Goal: Task Accomplishment & Management: Use online tool/utility

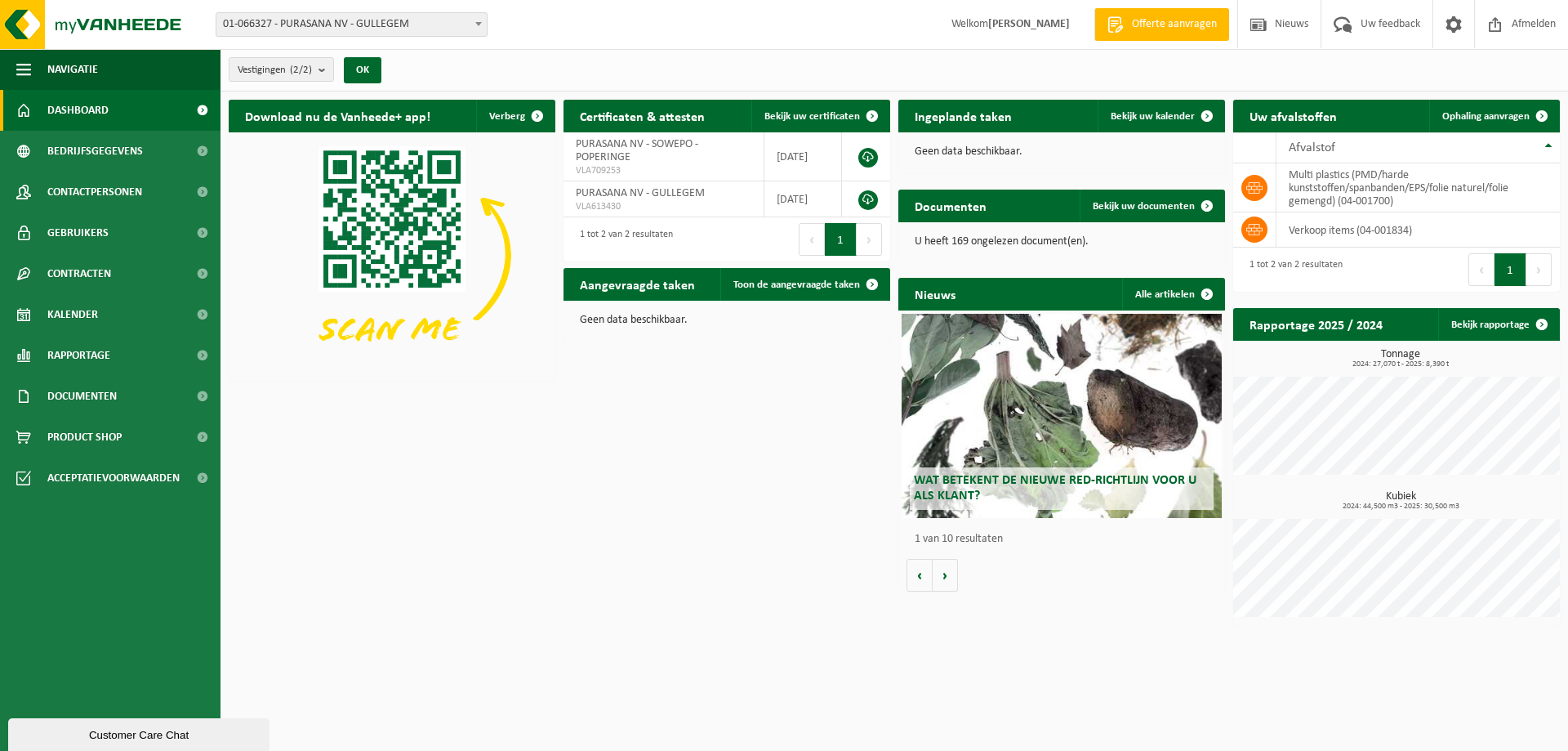
click at [149, 110] on link "Dashboard" at bounding box center [110, 110] width 220 height 41
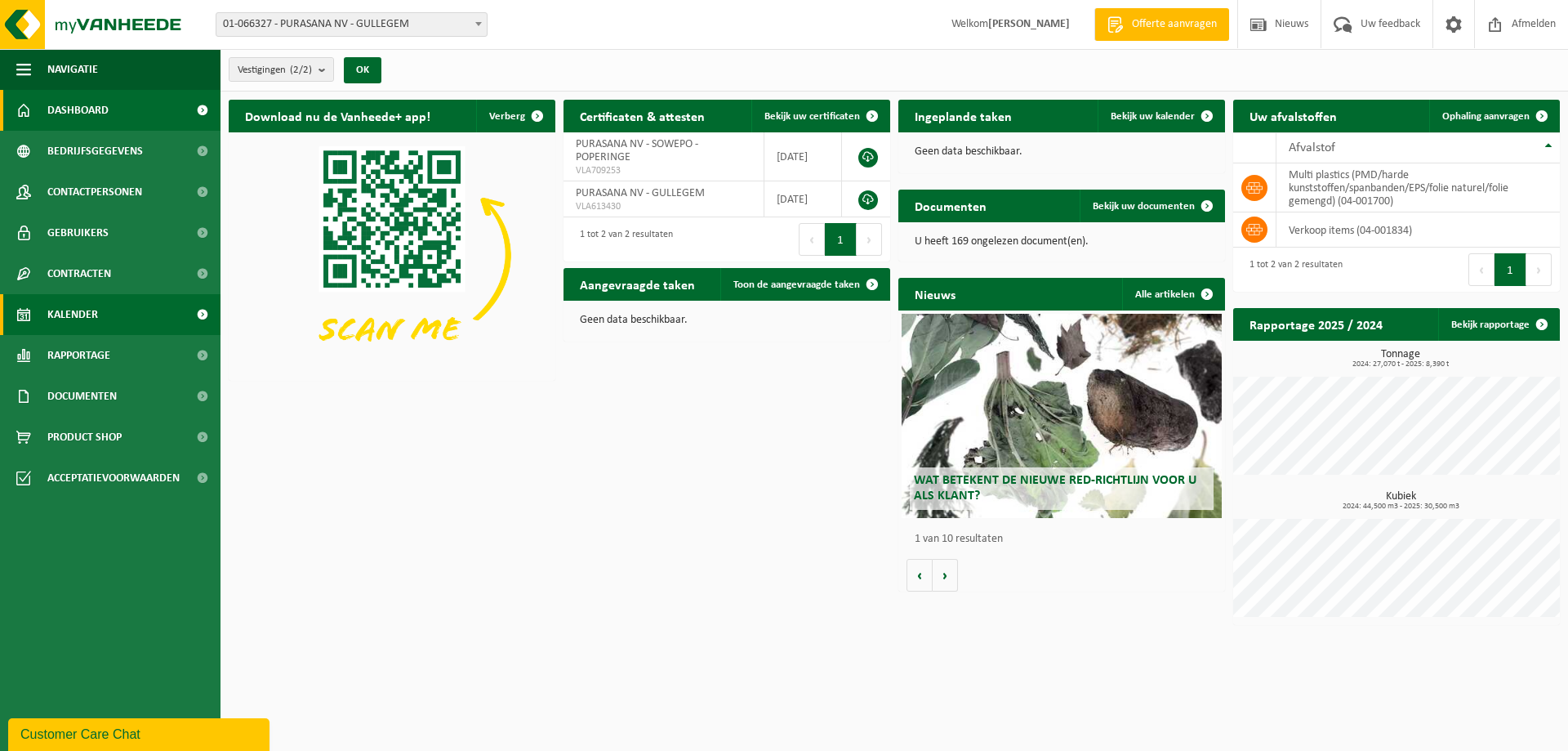
click at [94, 305] on span "Kalender" at bounding box center [72, 314] width 50 height 41
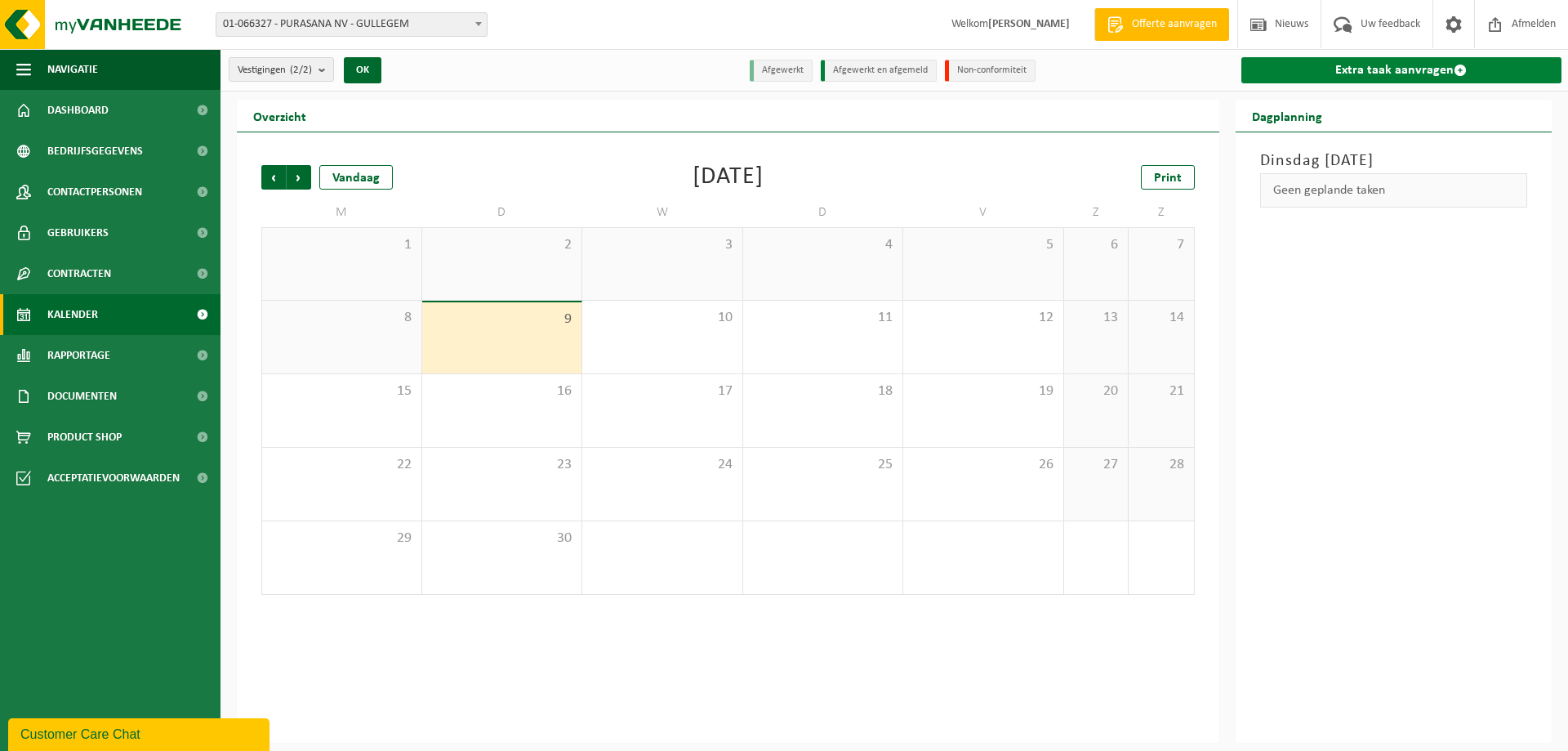
click at [1374, 66] on link "Extra taak aanvragen" at bounding box center [1401, 70] width 321 height 26
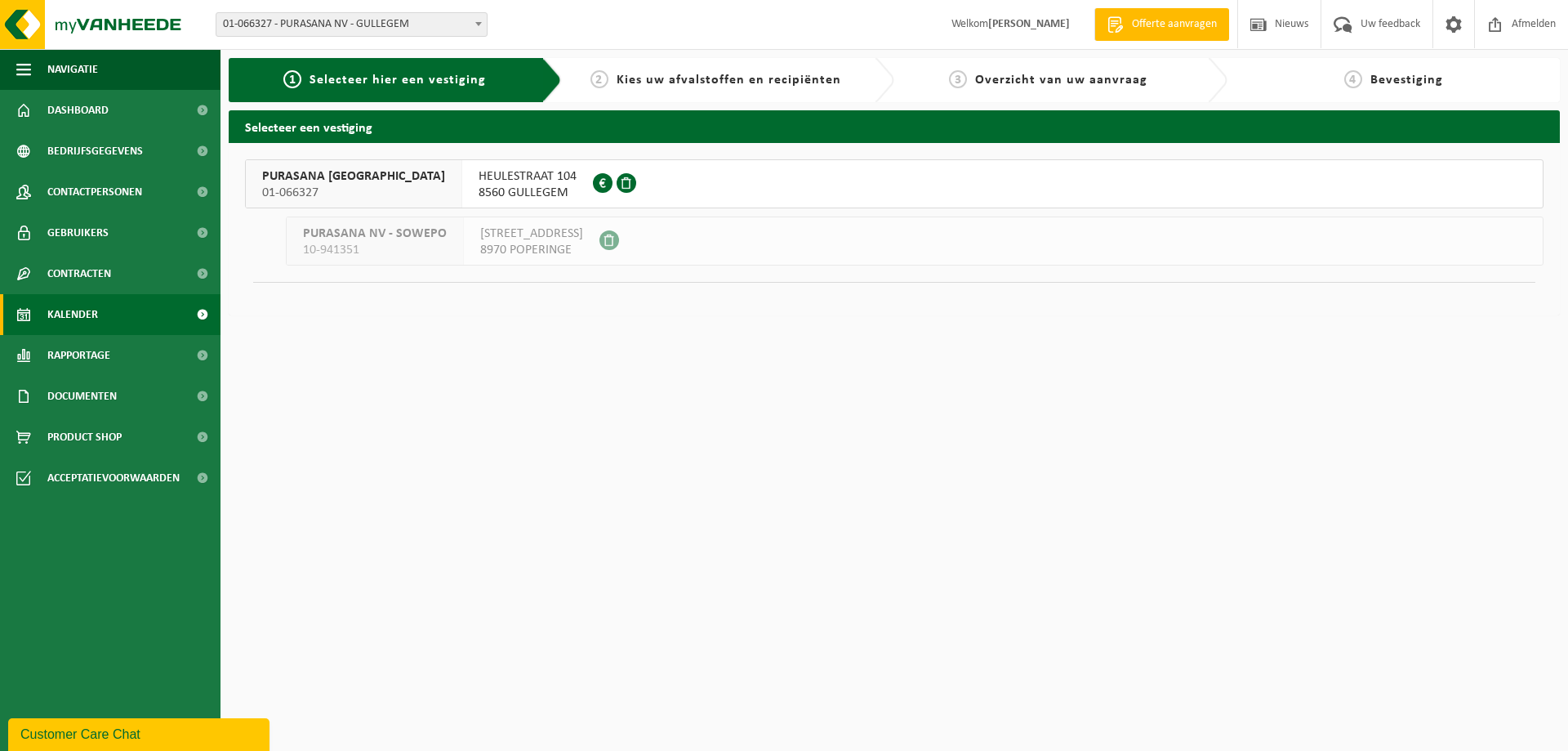
click at [93, 308] on span "Kalender" at bounding box center [72, 314] width 50 height 41
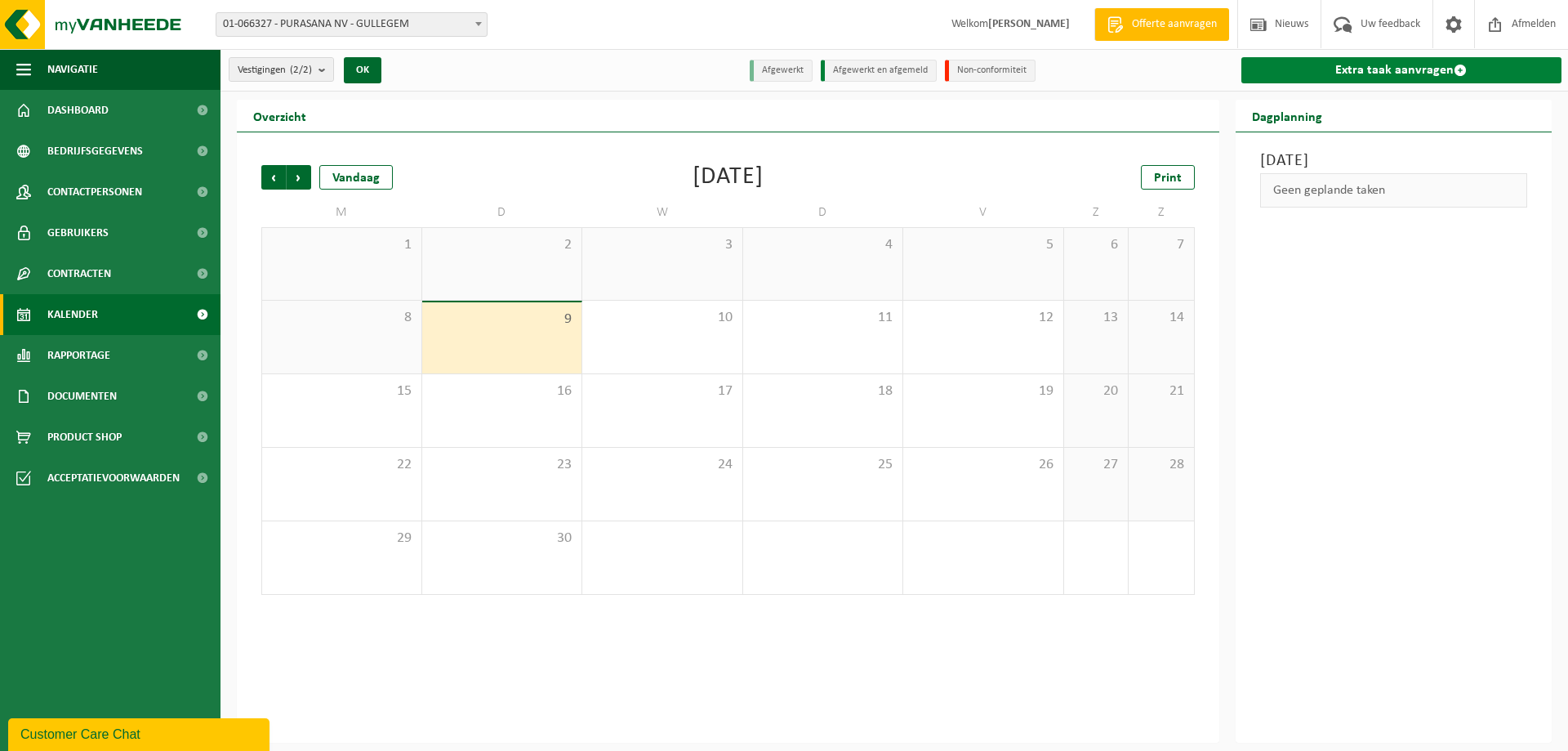
click at [1415, 73] on link "Extra taak aanvragen" at bounding box center [1401, 70] width 321 height 26
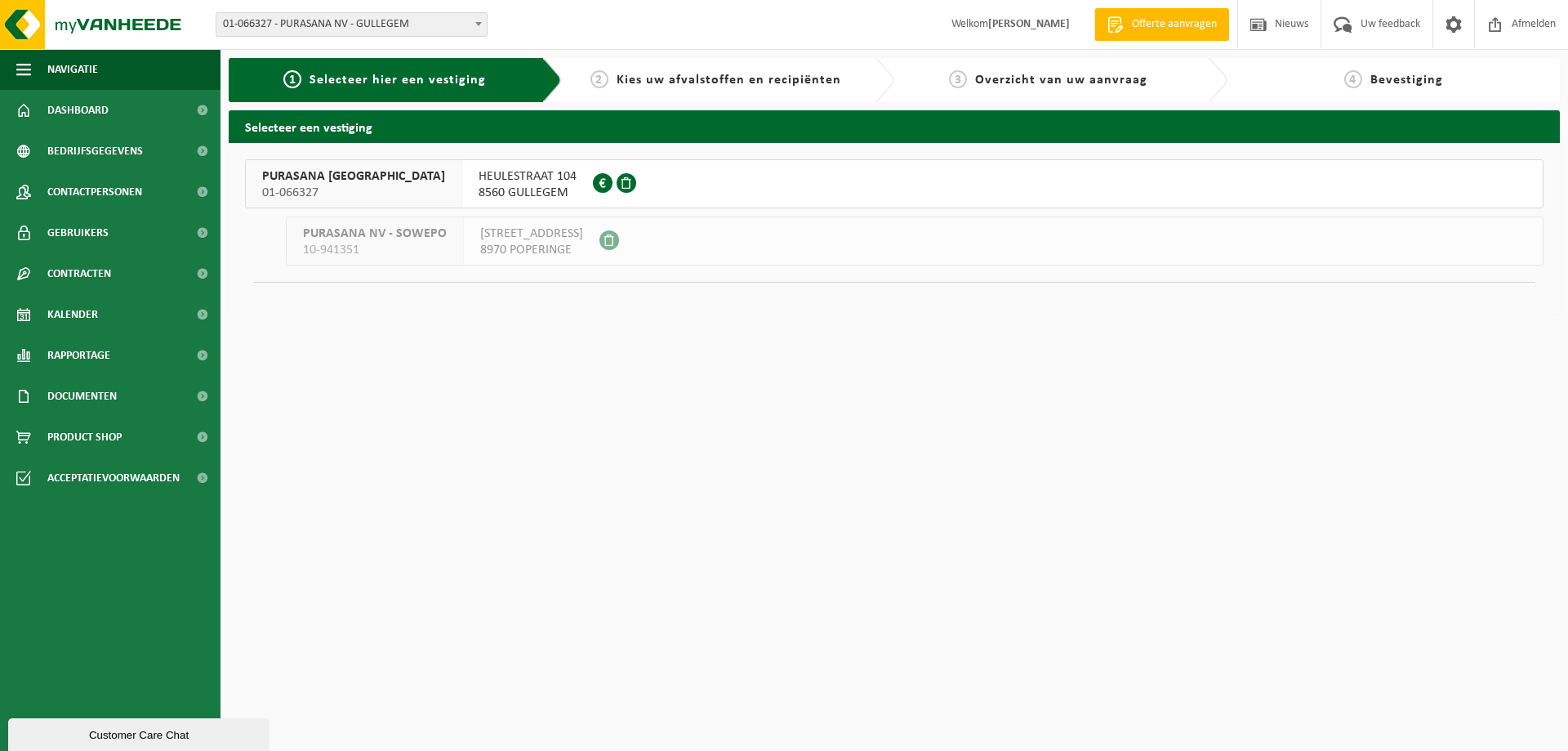
click at [573, 181] on button "PURASANA NV 01-066327 HEULESTRAAT 104 8560 GULLEGEM 0438.537.691" at bounding box center [894, 184] width 1298 height 49
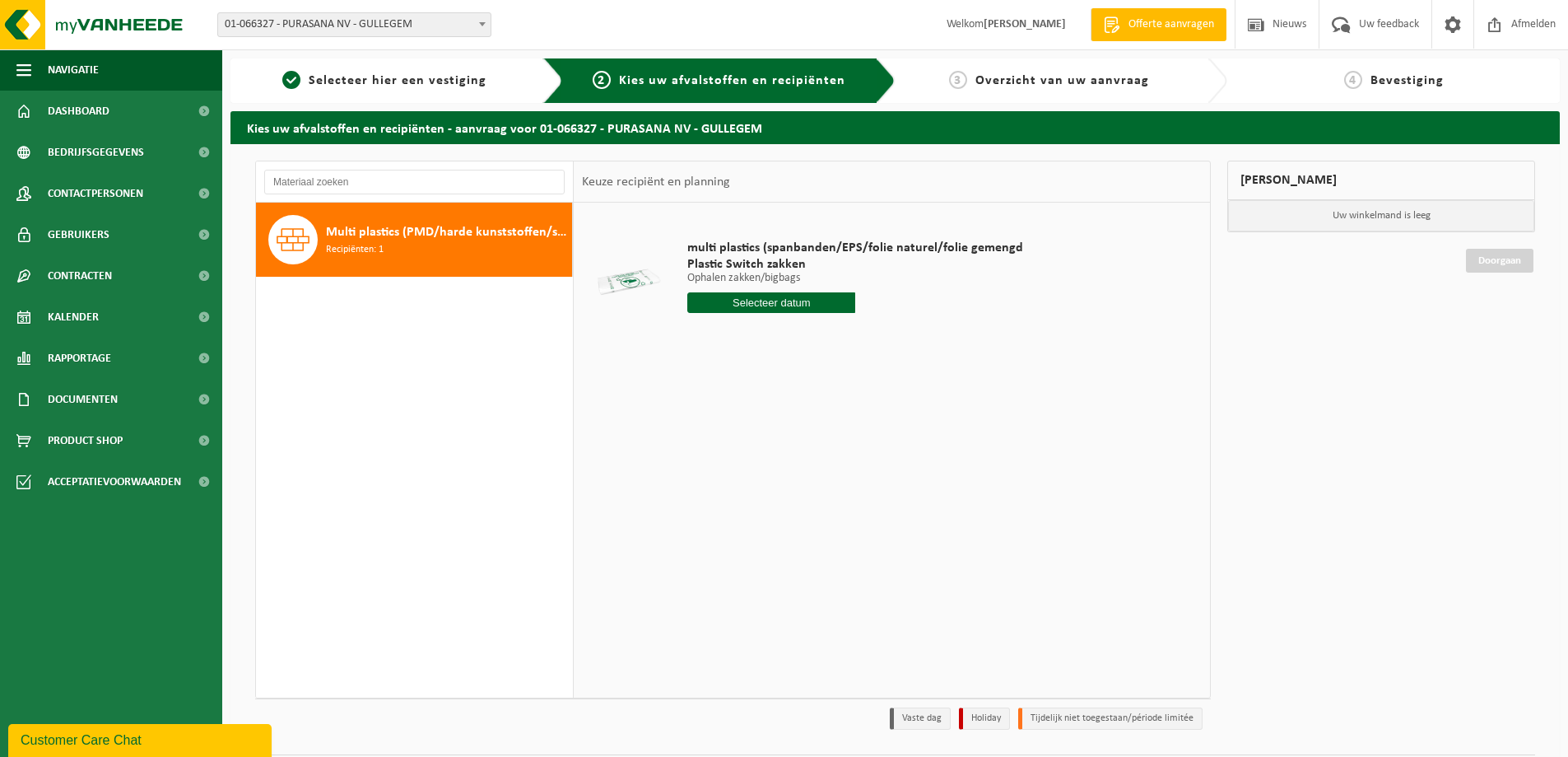
click at [763, 309] on input "text" at bounding box center [771, 302] width 168 height 21
click at [821, 475] on div "26" at bounding box center [818, 475] width 29 height 26
type input "Van [DATE]"
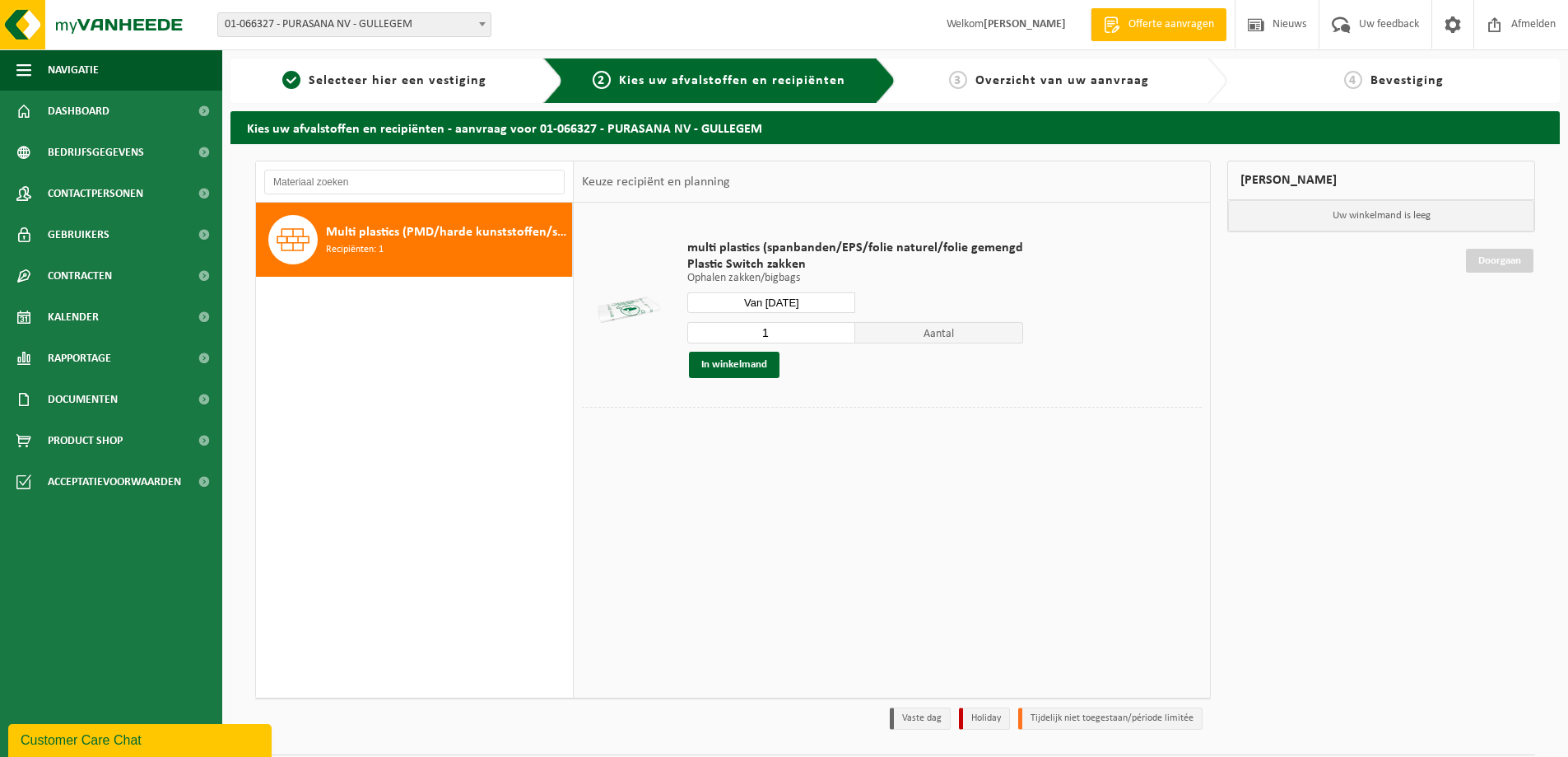
click at [765, 332] on input "1" at bounding box center [771, 332] width 168 height 21
type input "7"
click at [734, 363] on button "In winkelmand" at bounding box center [734, 365] width 91 height 26
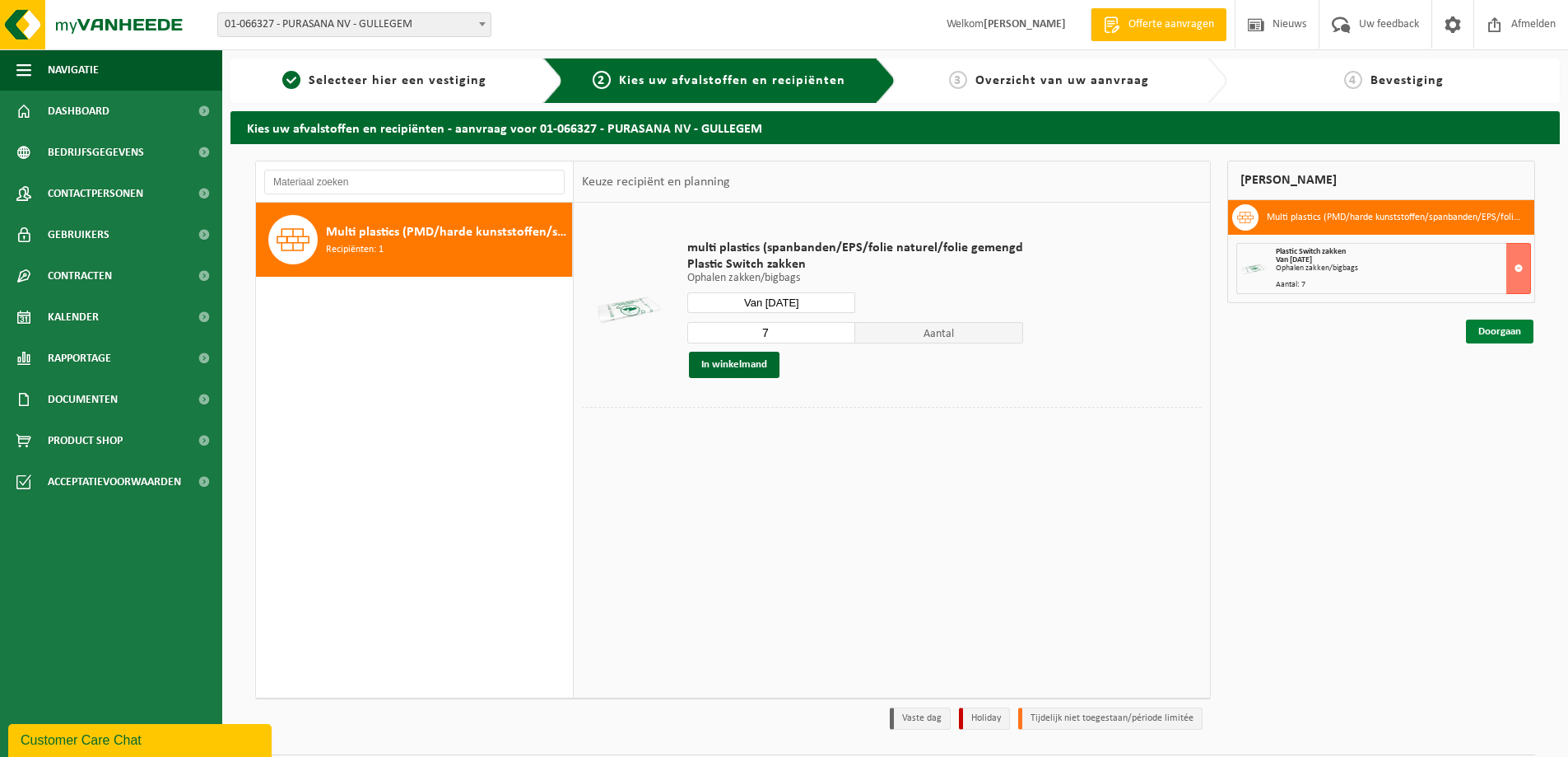
click at [1519, 334] on link "Doorgaan" at bounding box center [1500, 332] width 68 height 24
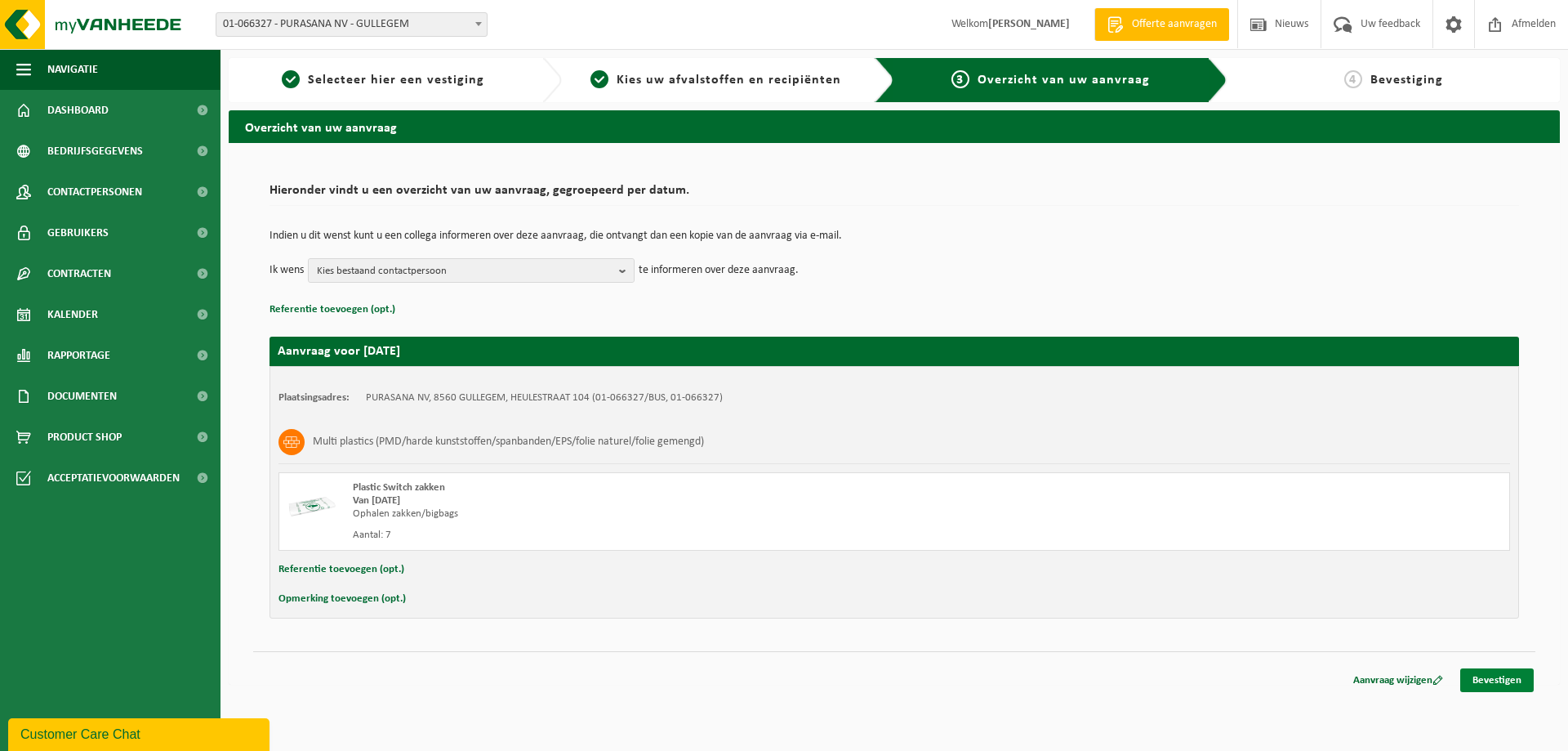
click at [1491, 681] on link "Bevestigen" at bounding box center [1497, 680] width 73 height 24
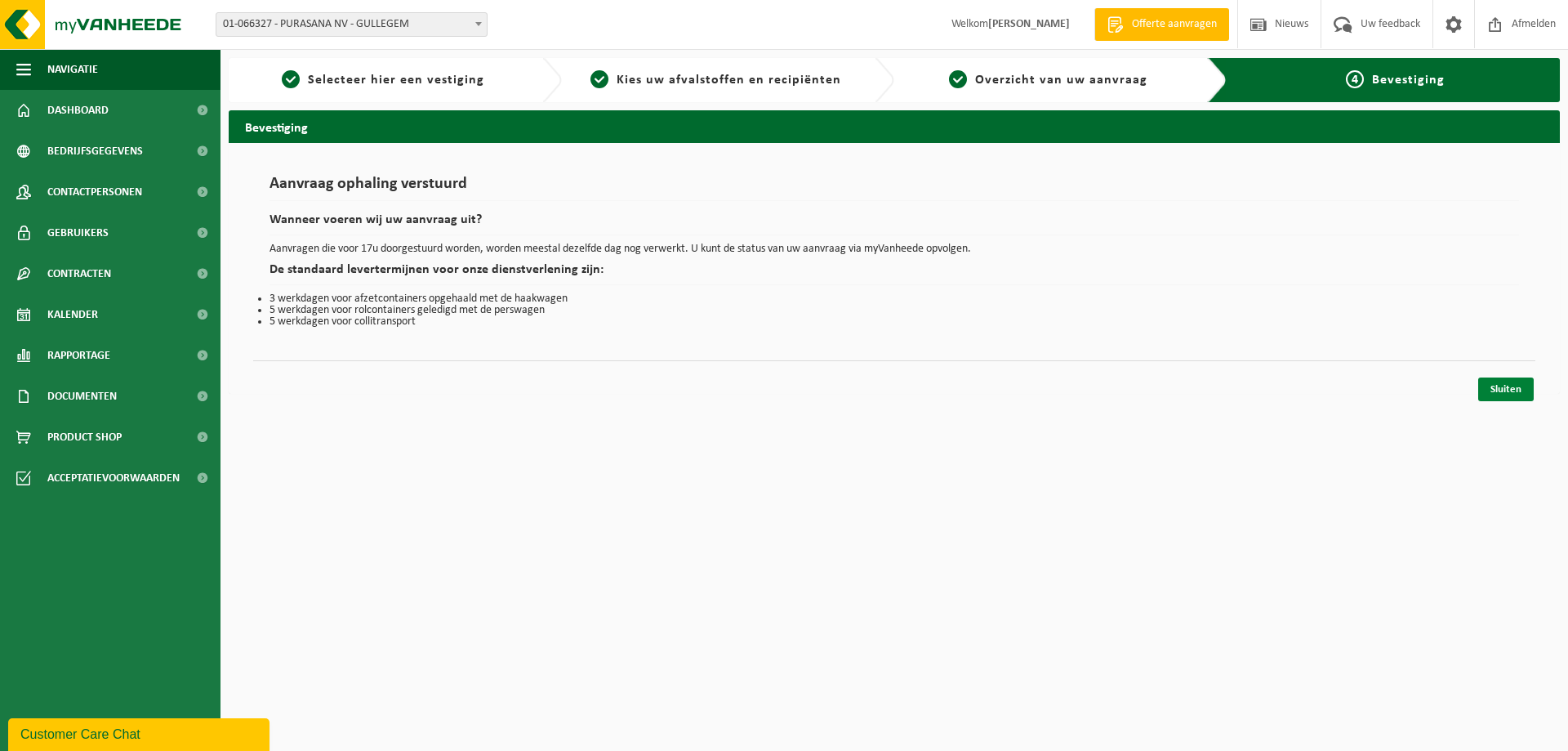
click at [1503, 397] on link "Sluiten" at bounding box center [1506, 389] width 55 height 24
